Goal: Check status: Check status

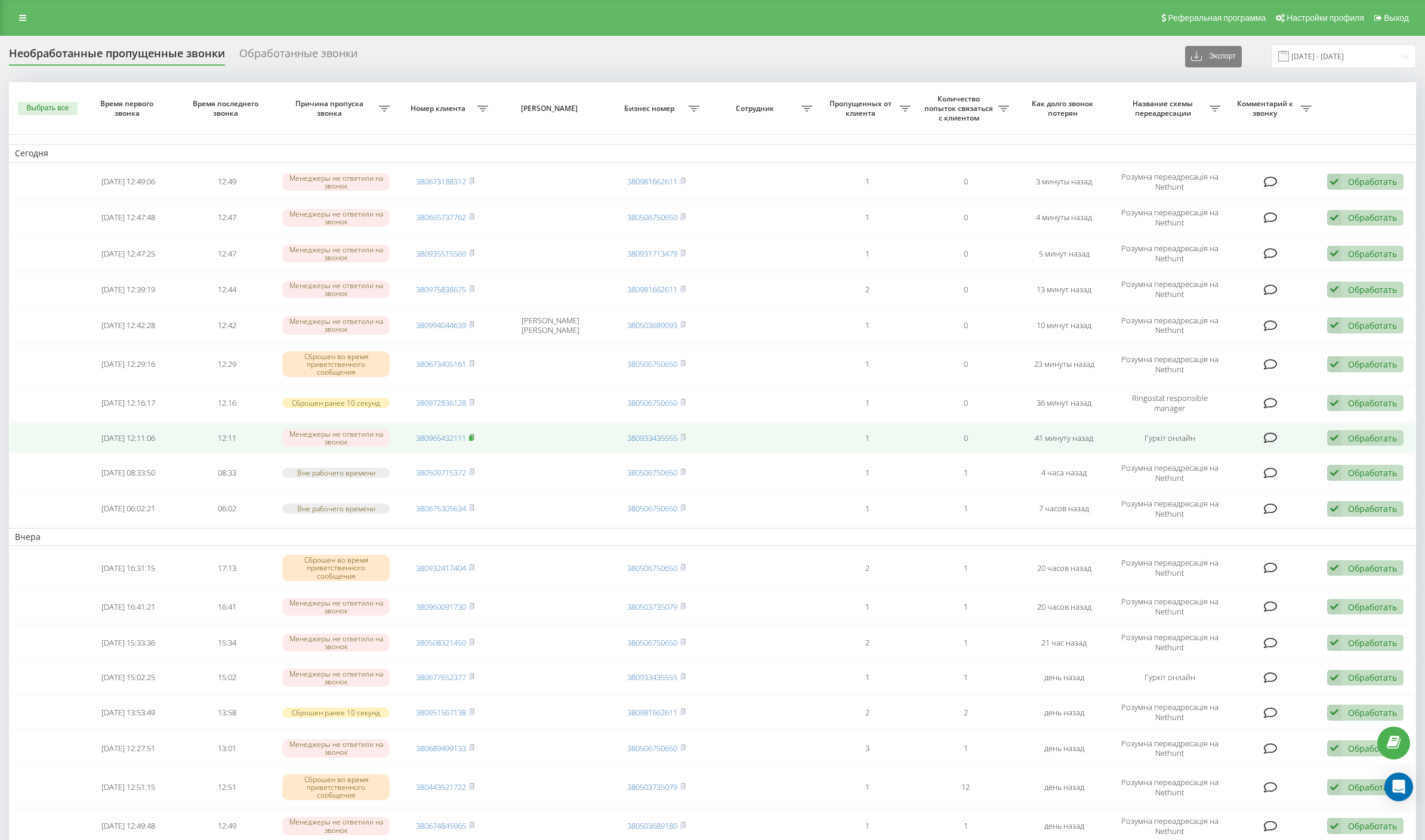
click at [475, 435] on icon at bounding box center [472, 437] width 5 height 7
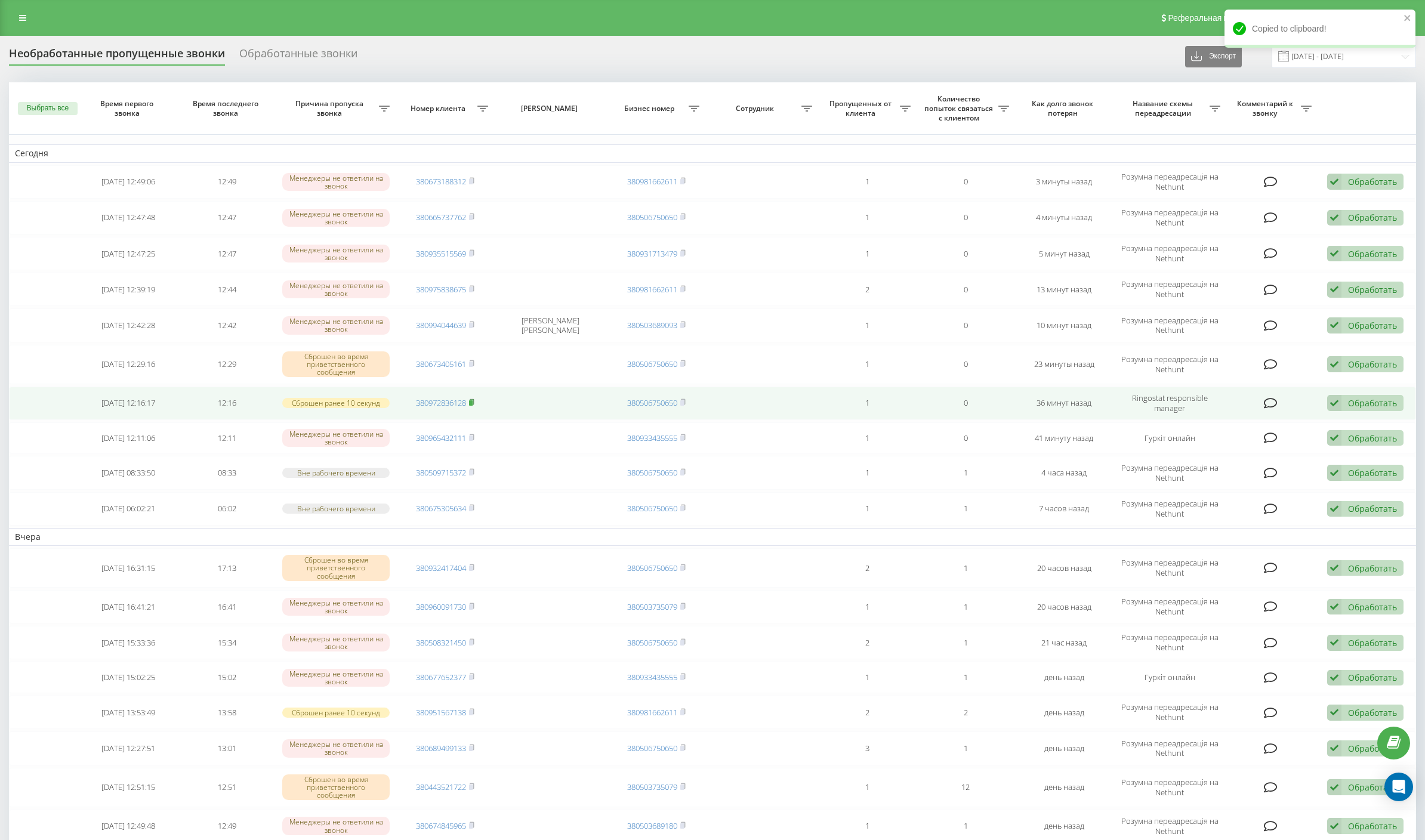
click at [475, 402] on icon at bounding box center [472, 402] width 5 height 7
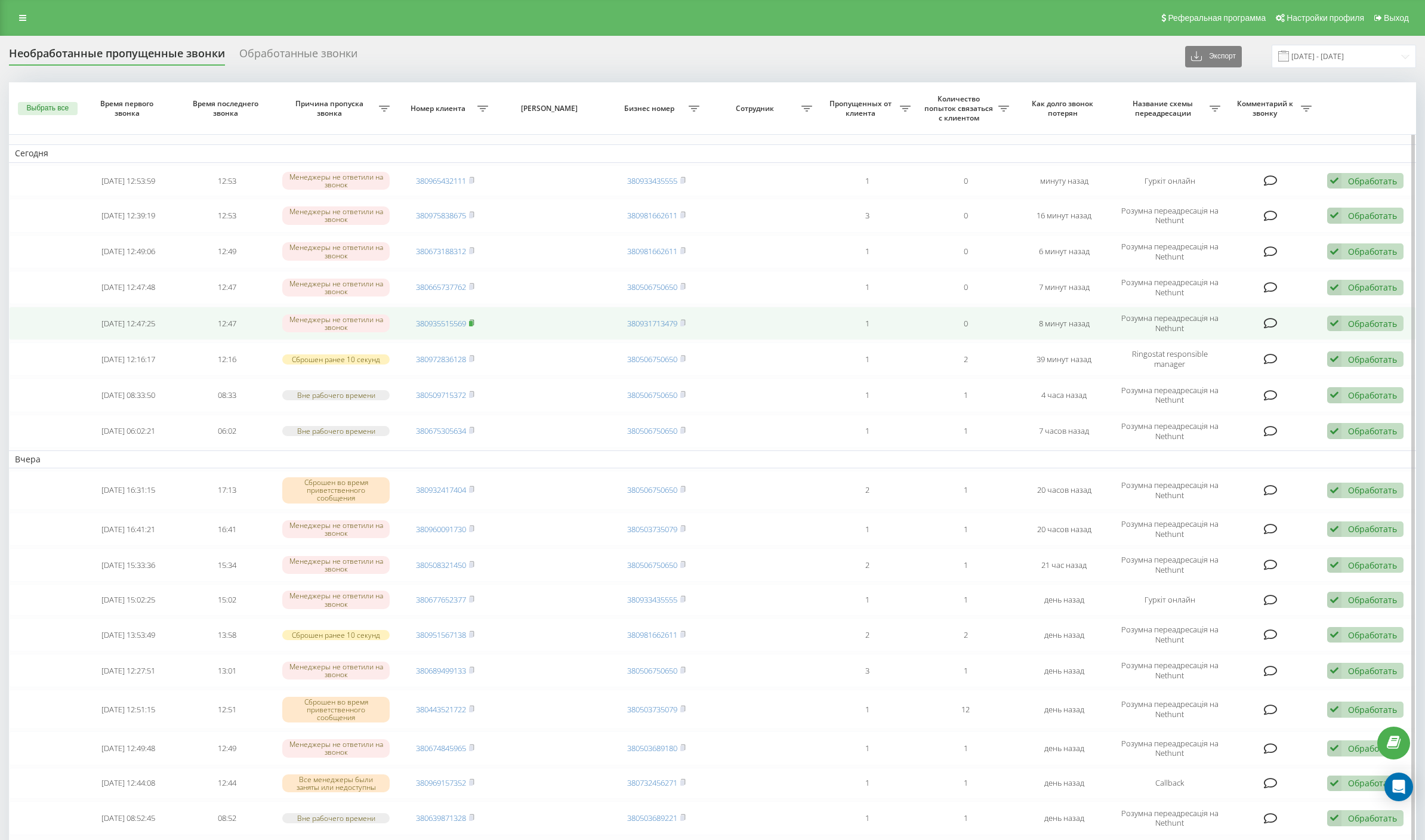
click at [473, 321] on rect at bounding box center [471, 323] width 4 height 5
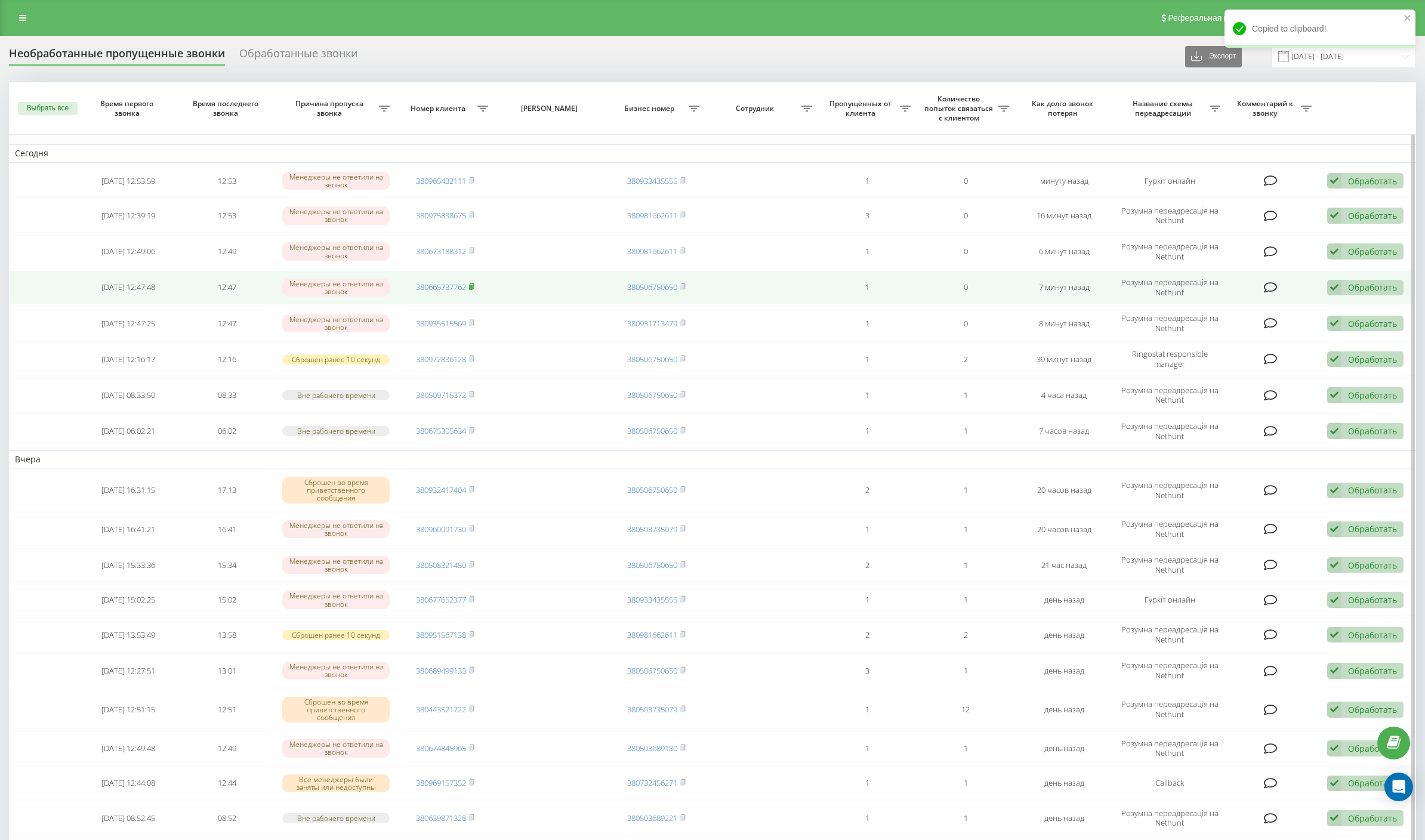
click at [475, 285] on icon at bounding box center [472, 286] width 5 height 7
